Goal: Task Accomplishment & Management: Manage account settings

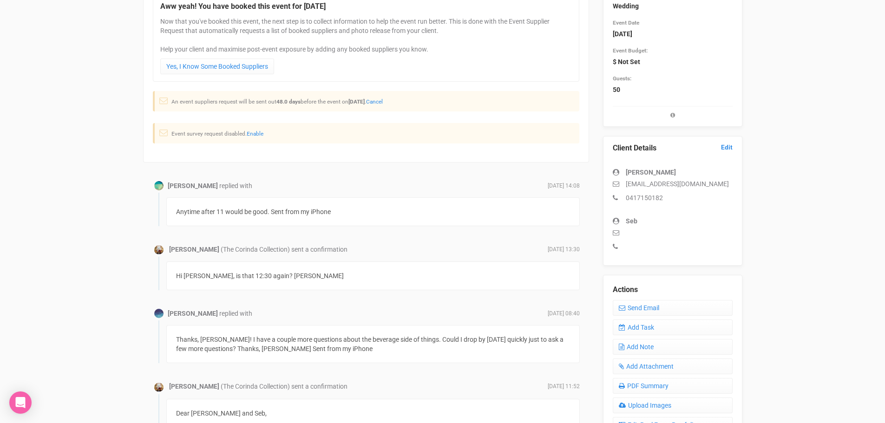
scroll to position [139, 0]
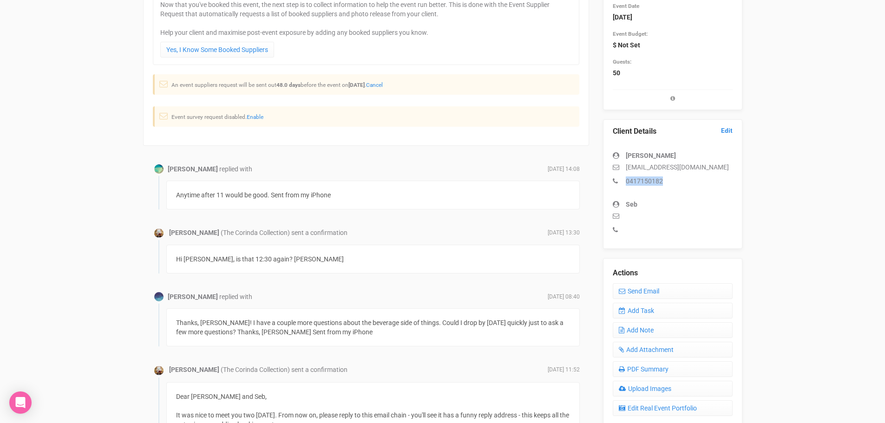
drag, startPoint x: 670, startPoint y: 180, endPoint x: 625, endPoint y: 179, distance: 45.1
click at [625, 179] on p "0417150182" at bounding box center [673, 181] width 120 height 9
copy p "0417150182"
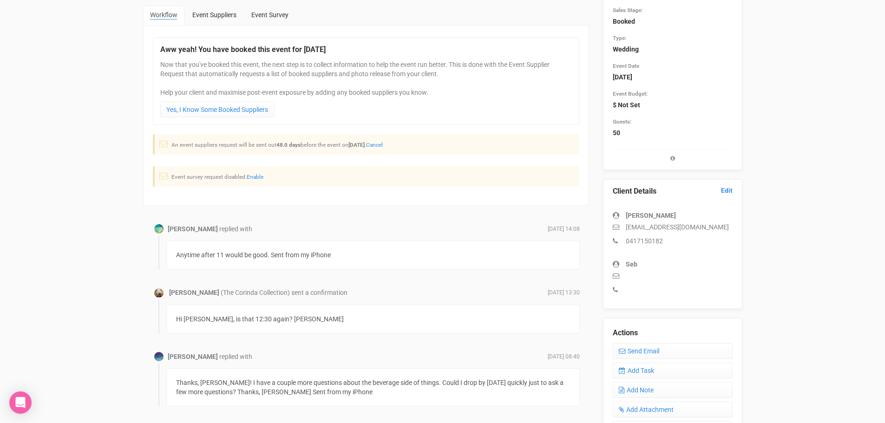
scroll to position [0, 0]
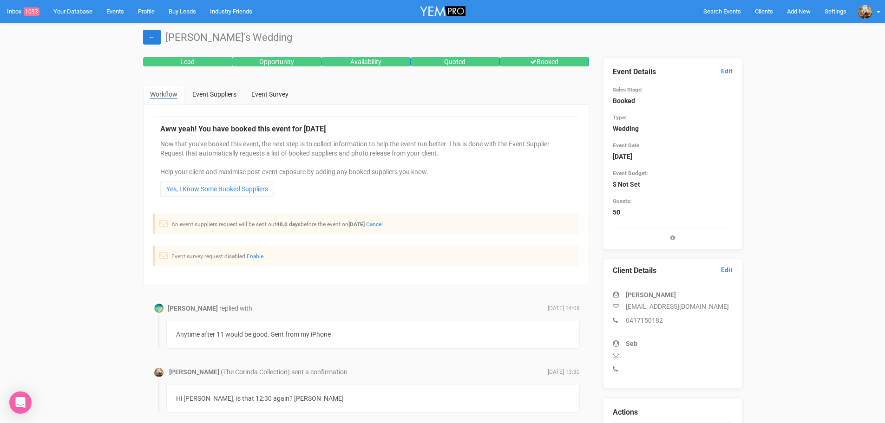
click at [149, 36] on link "←" at bounding box center [152, 37] width 18 height 15
click at [154, 33] on link "←" at bounding box center [152, 37] width 18 height 15
click at [119, 11] on link "Events" at bounding box center [115, 11] width 32 height 23
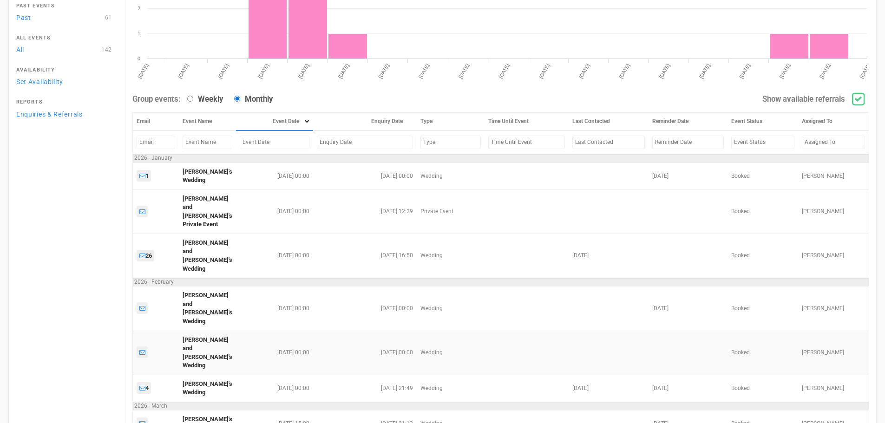
scroll to position [139, 0]
click at [200, 175] on td "[PERSON_NAME]'s Wedding" at bounding box center [207, 175] width 57 height 27
click at [199, 177] on link "Tanesha's Wedding" at bounding box center [208, 176] width 50 height 16
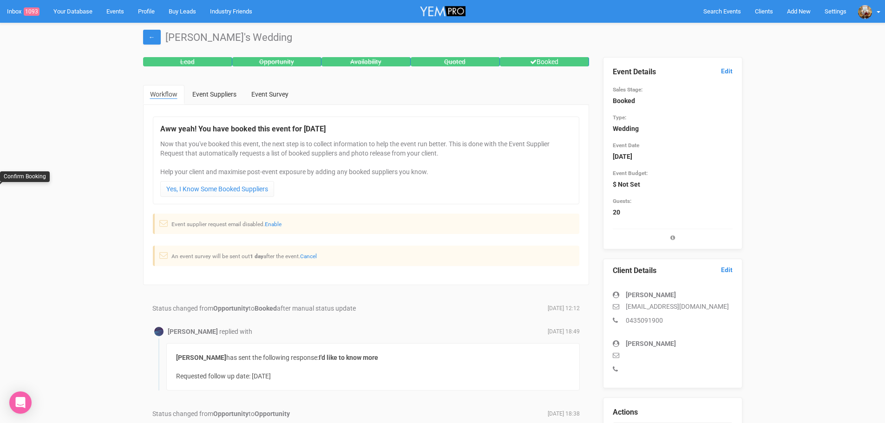
click at [163, 36] on h1 "Tanesha's Wedding" at bounding box center [442, 37] width 599 height 11
click at [158, 37] on link "←" at bounding box center [152, 37] width 18 height 15
click at [120, 12] on link "Events" at bounding box center [115, 11] width 32 height 23
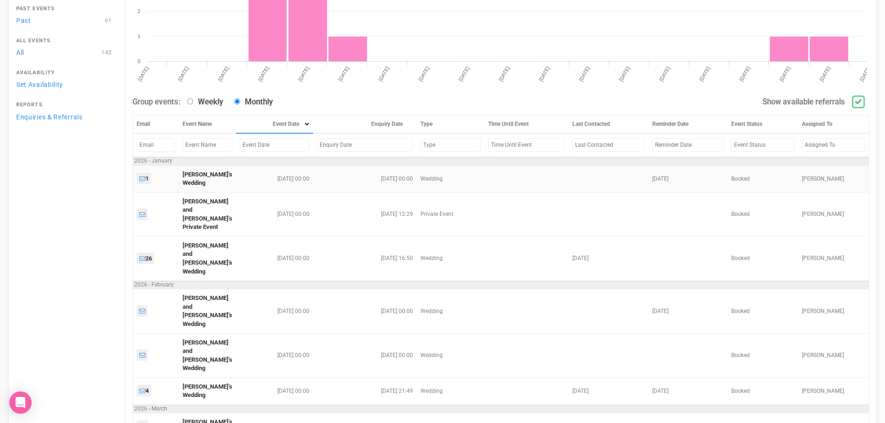
scroll to position [139, 0]
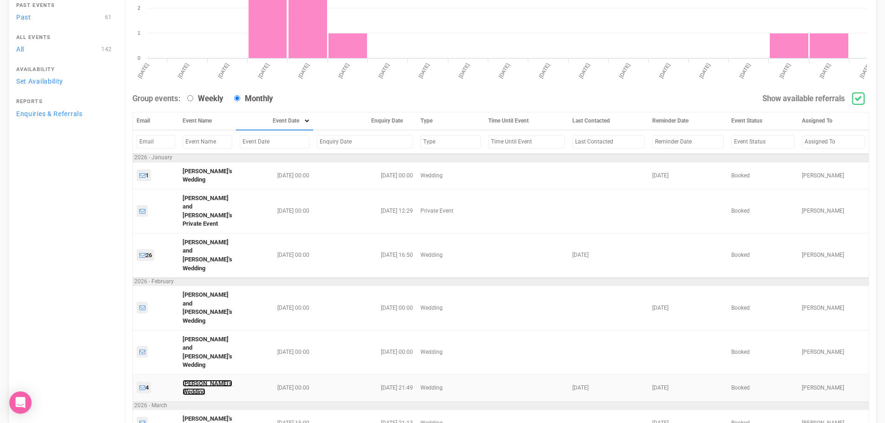
click at [196, 380] on link "[PERSON_NAME]'s Wedding" at bounding box center [208, 388] width 50 height 16
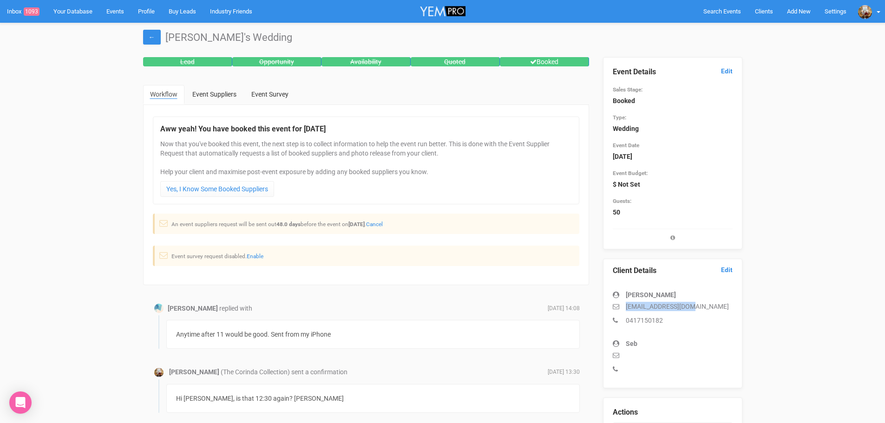
drag, startPoint x: 700, startPoint y: 305, endPoint x: 624, endPoint y: 309, distance: 75.9
click at [624, 309] on p "[EMAIL_ADDRESS][DOMAIN_NAME]" at bounding box center [673, 306] width 120 height 9
click at [734, 263] on div "Client Details Edit [PERSON_NAME] [EMAIL_ADDRESS][DOMAIN_NAME] 0417150182 Seb" at bounding box center [672, 324] width 139 height 130
click at [730, 269] on link "Edit" at bounding box center [727, 270] width 12 height 9
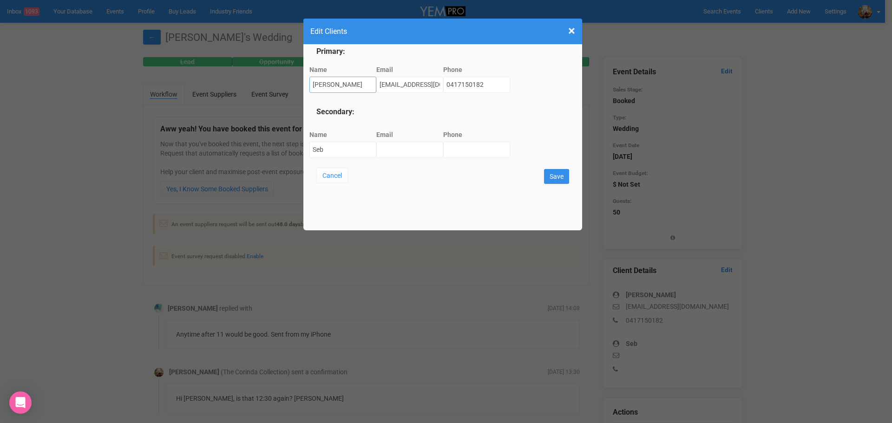
click at [342, 84] on input "[PERSON_NAME]" at bounding box center [342, 85] width 67 height 16
type input "[PERSON_NAME]"
click at [399, 84] on input "[EMAIL_ADDRESS][DOMAIN_NAME]" at bounding box center [409, 85] width 67 height 16
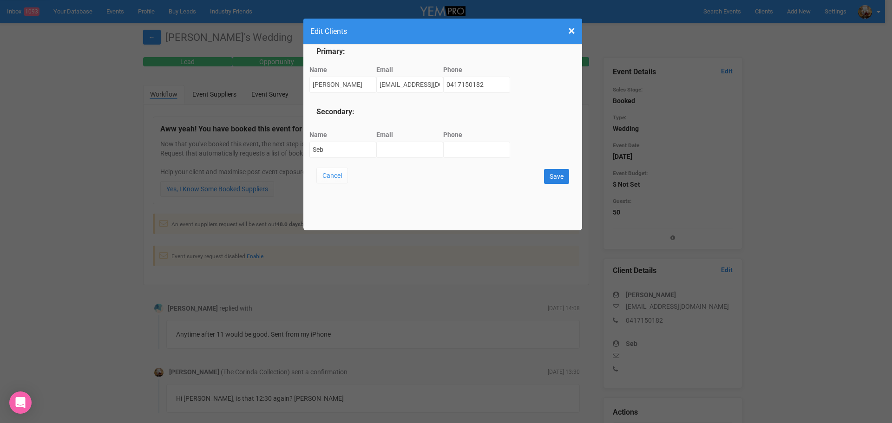
click at [556, 174] on input "Save" at bounding box center [556, 176] width 25 height 15
